Goal: Find specific page/section: Find specific page/section

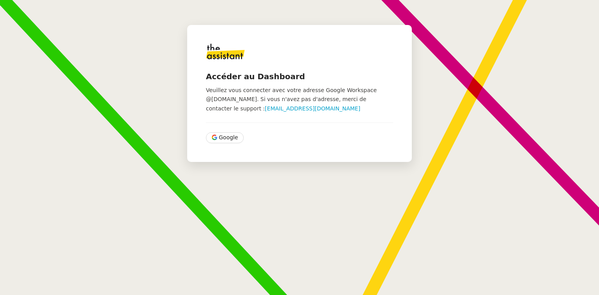
click at [226, 143] on div "Accéder au Dashboard Veuillez vous connecter avec votre adresse Google Workspac…" at bounding box center [299, 93] width 224 height 137
click at [226, 138] on span "Google" at bounding box center [228, 137] width 19 height 9
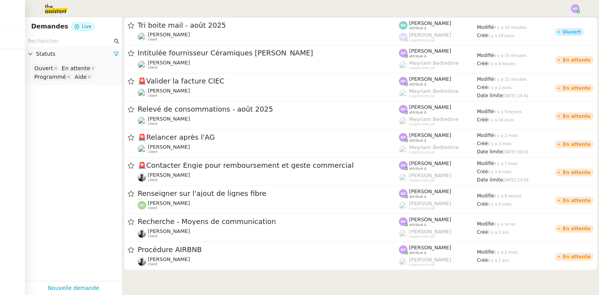
click at [574, 9] on img at bounding box center [575, 8] width 9 height 9
click at [554, 19] on span "Suivi" at bounding box center [547, 22] width 13 height 6
